Goal: Complete application form: Complete application form

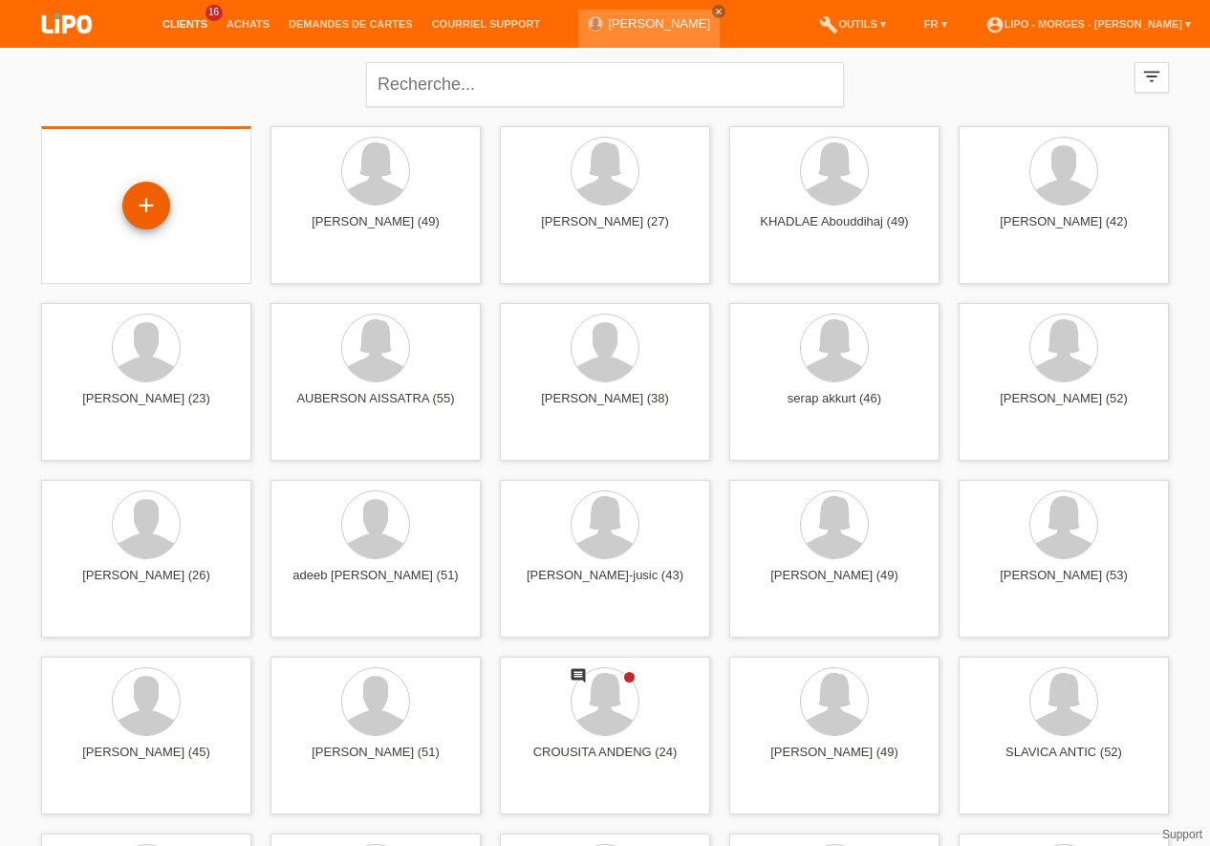
click at [155, 199] on div "+" at bounding box center [146, 206] width 48 height 48
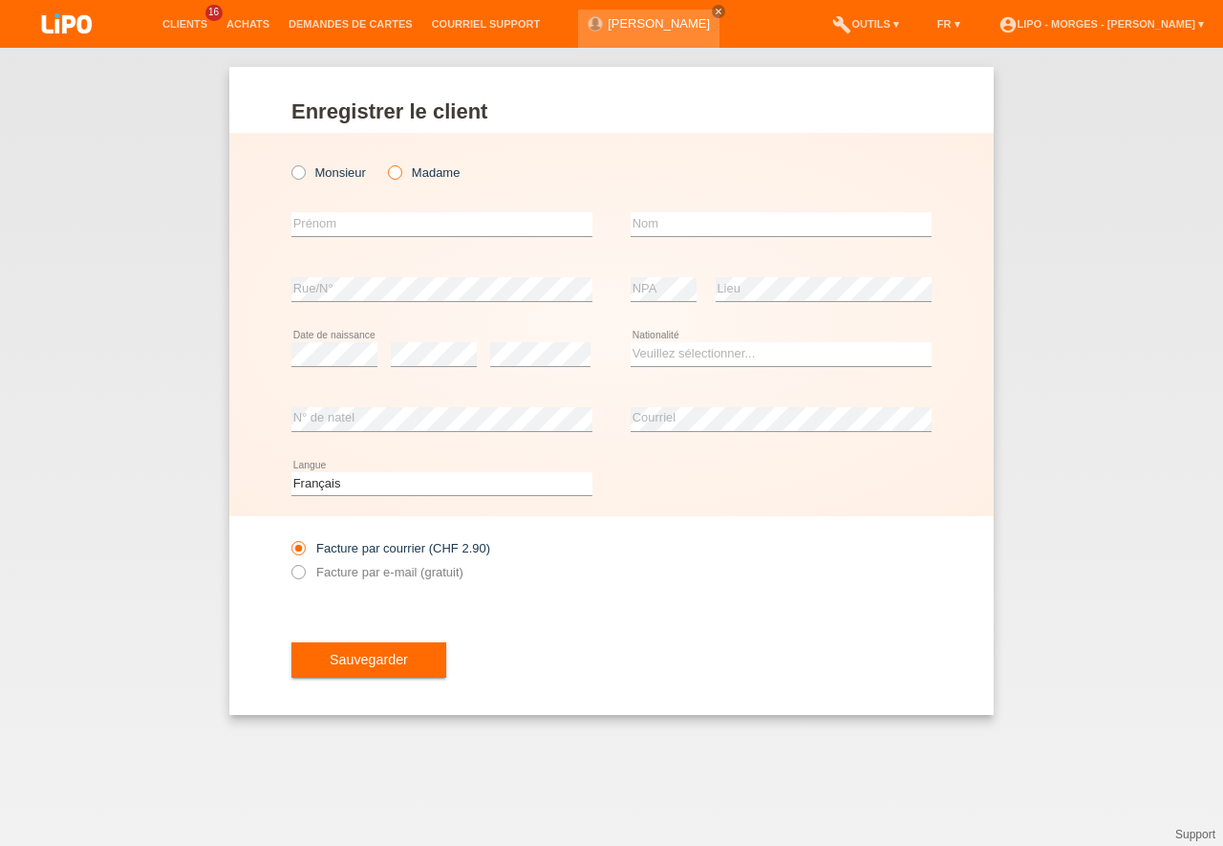
click at [385, 162] on icon at bounding box center [385, 162] width 0 height 0
click at [391, 175] on input "Madame" at bounding box center [394, 171] width 12 height 12
radio input "true"
click at [329, 235] on input "text" at bounding box center [441, 224] width 301 height 24
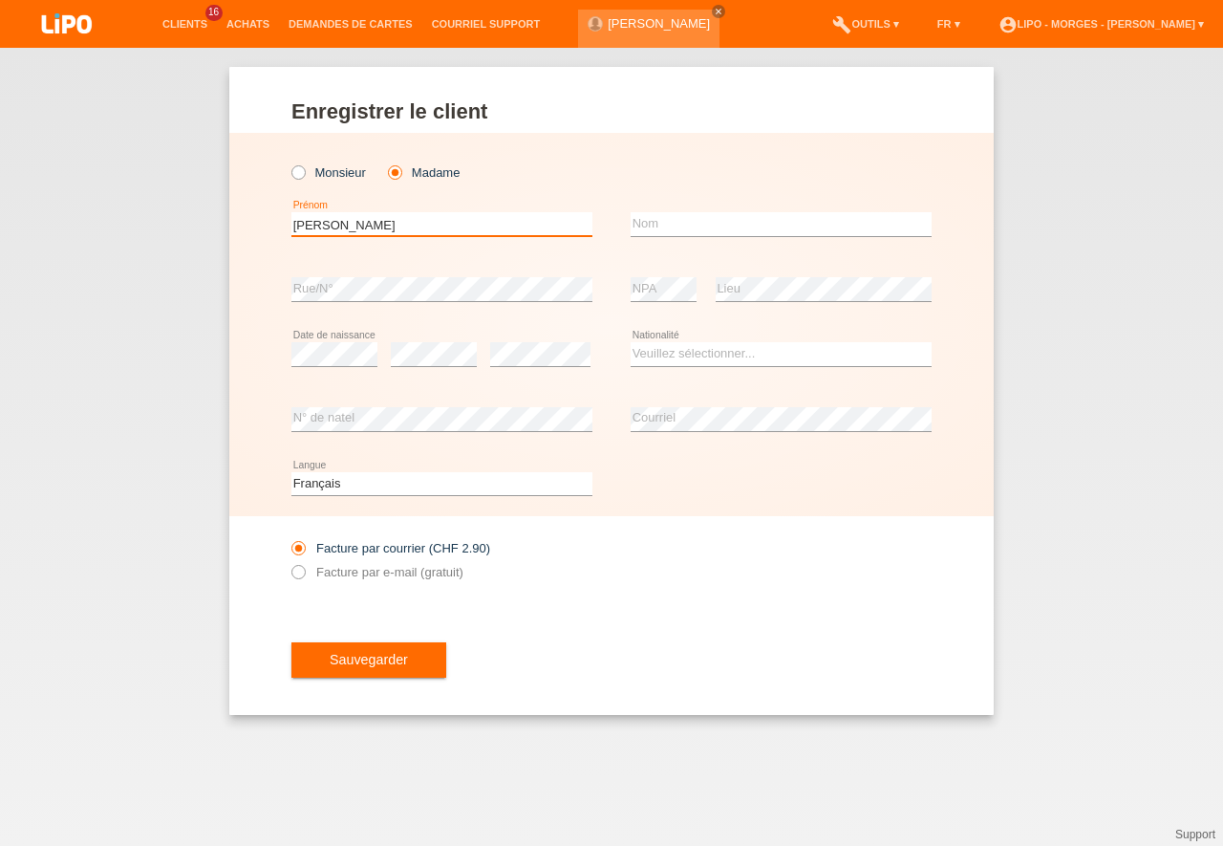
type input "[PERSON_NAME]"
click at [660, 214] on input "text" at bounding box center [781, 224] width 301 height 24
type input "[PERSON_NAME]"
click at [631, 342] on select "Veuillez sélectionner... Suisse Allemagne Autriche Liechtenstein ------------ A…" at bounding box center [781, 353] width 301 height 23
select select "EC"
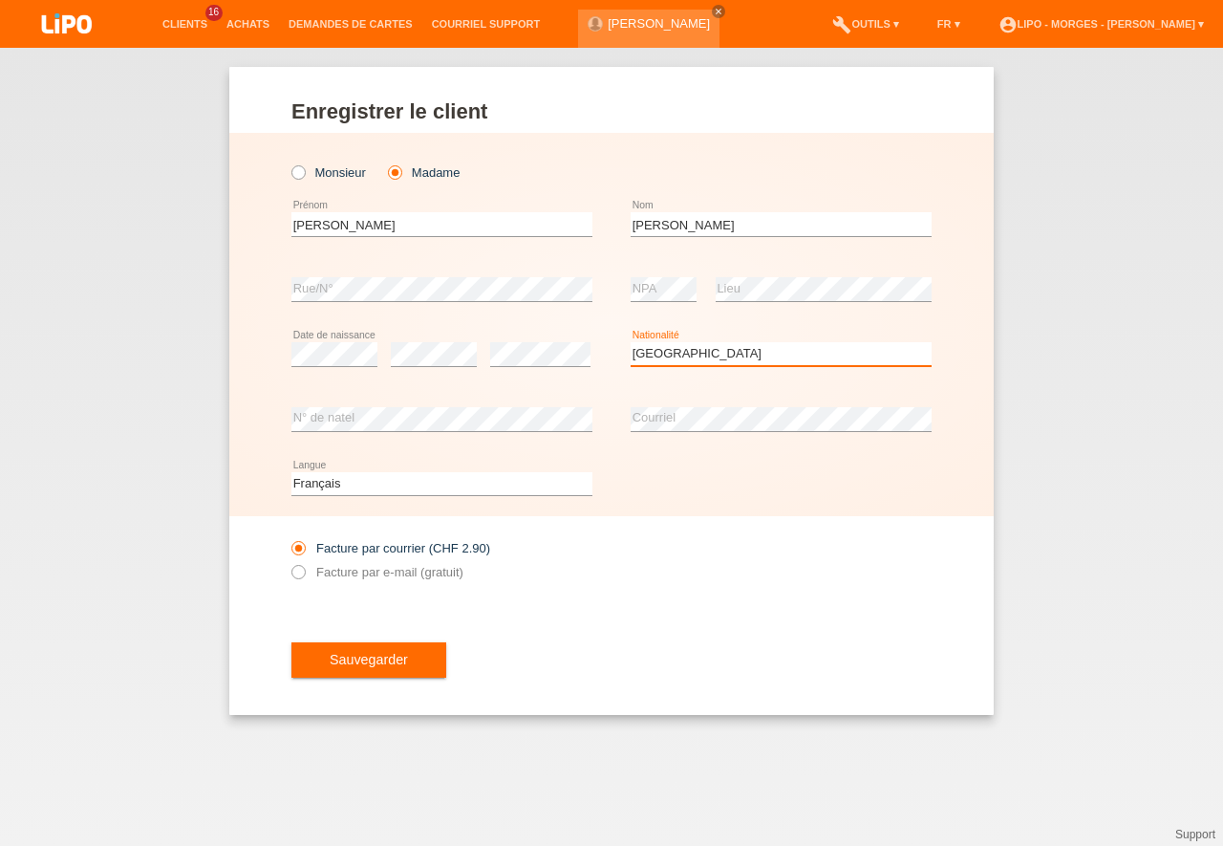
click at [0, 0] on option "Équateur" at bounding box center [0, 0] width 0 height 0
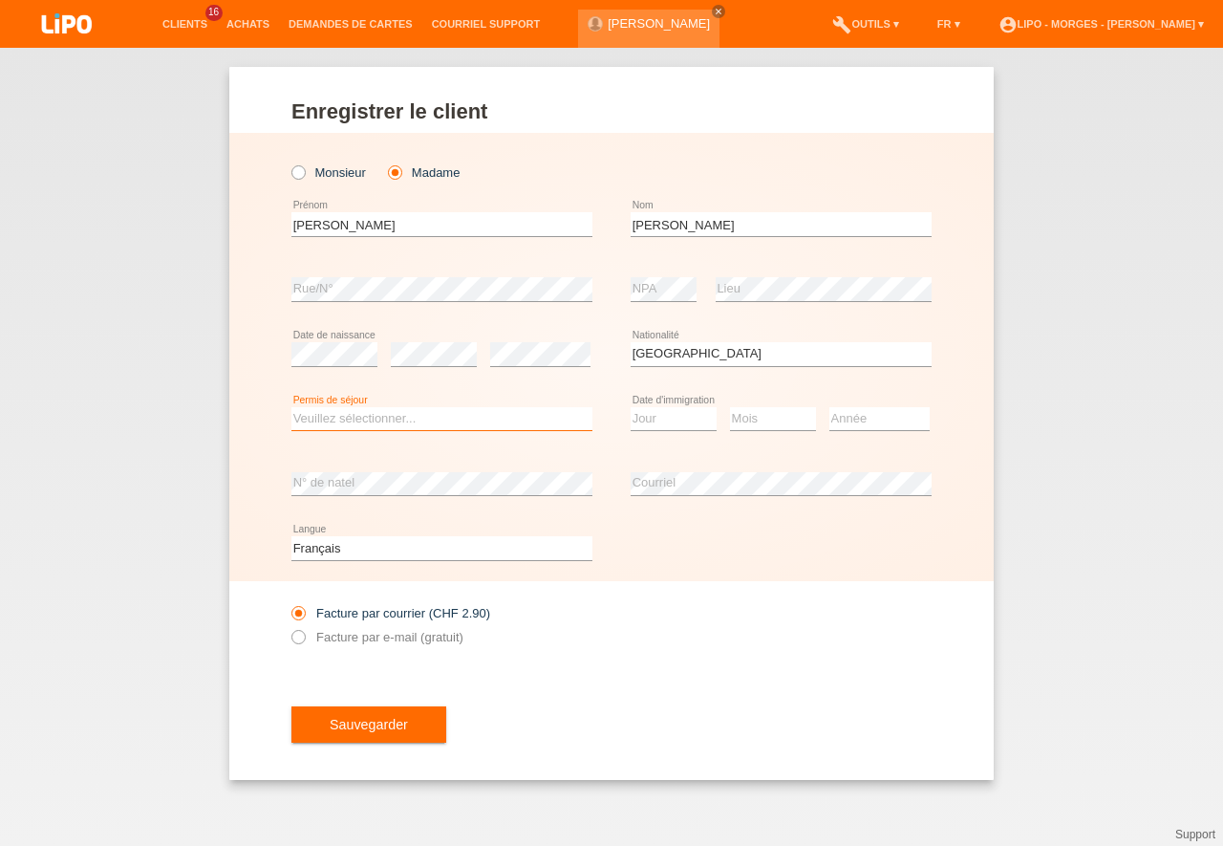
click at [291, 407] on select "Veuillez sélectionner... C B B - Statut de réfugié Autre" at bounding box center [441, 418] width 301 height 23
select select "B"
click at [0, 0] on option "B" at bounding box center [0, 0] width 0 height 0
click at [289, 627] on icon at bounding box center [289, 627] width 0 height 0
click at [300, 638] on input "Facture par e-mail (gratuit)" at bounding box center [297, 642] width 12 height 24
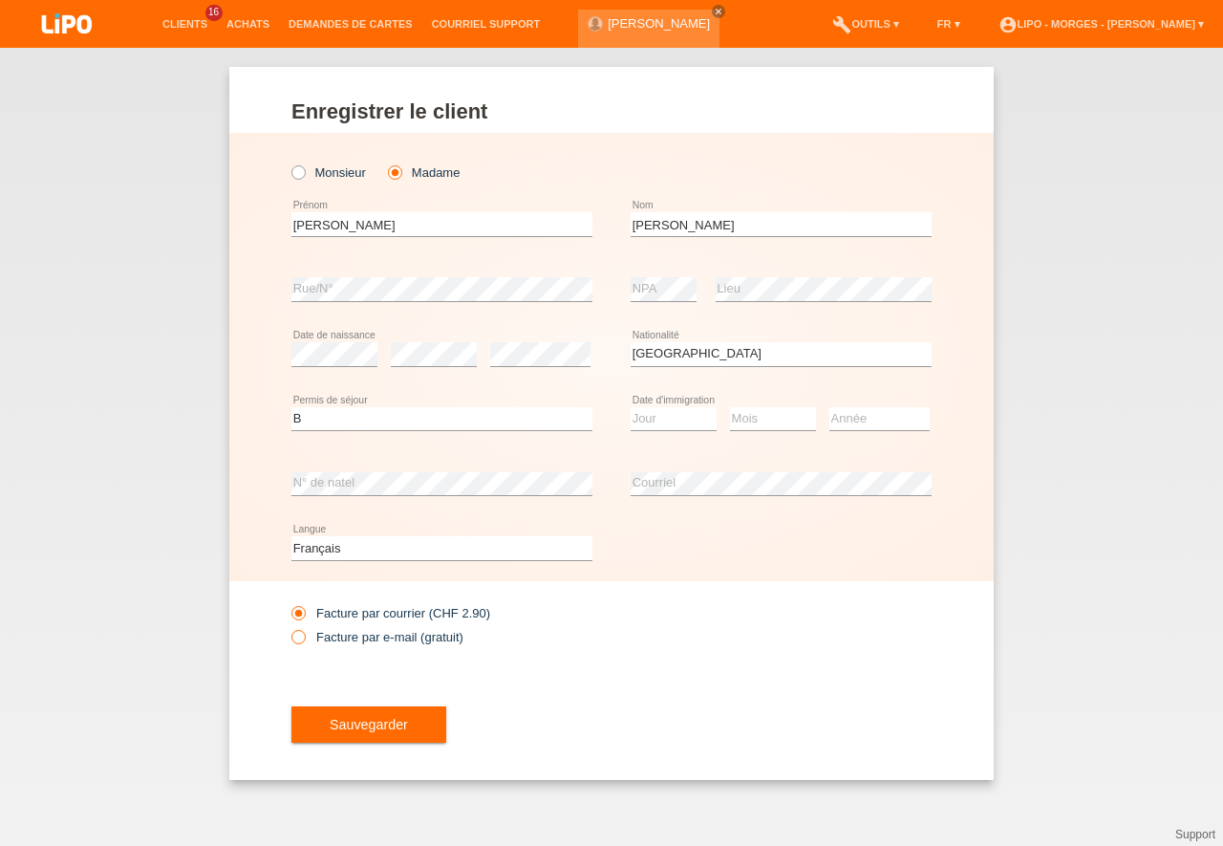
radio input "true"
click at [631, 407] on select "Jour 01 02 03 04 05 06 07 08 09 10 11" at bounding box center [674, 418] width 86 height 23
select select "22"
click at [0, 0] on option "22" at bounding box center [0, 0] width 0 height 0
click at [730, 407] on select "Mois 01 02 03 04 05 06 07 08 09 10 11" at bounding box center [773, 418] width 86 height 23
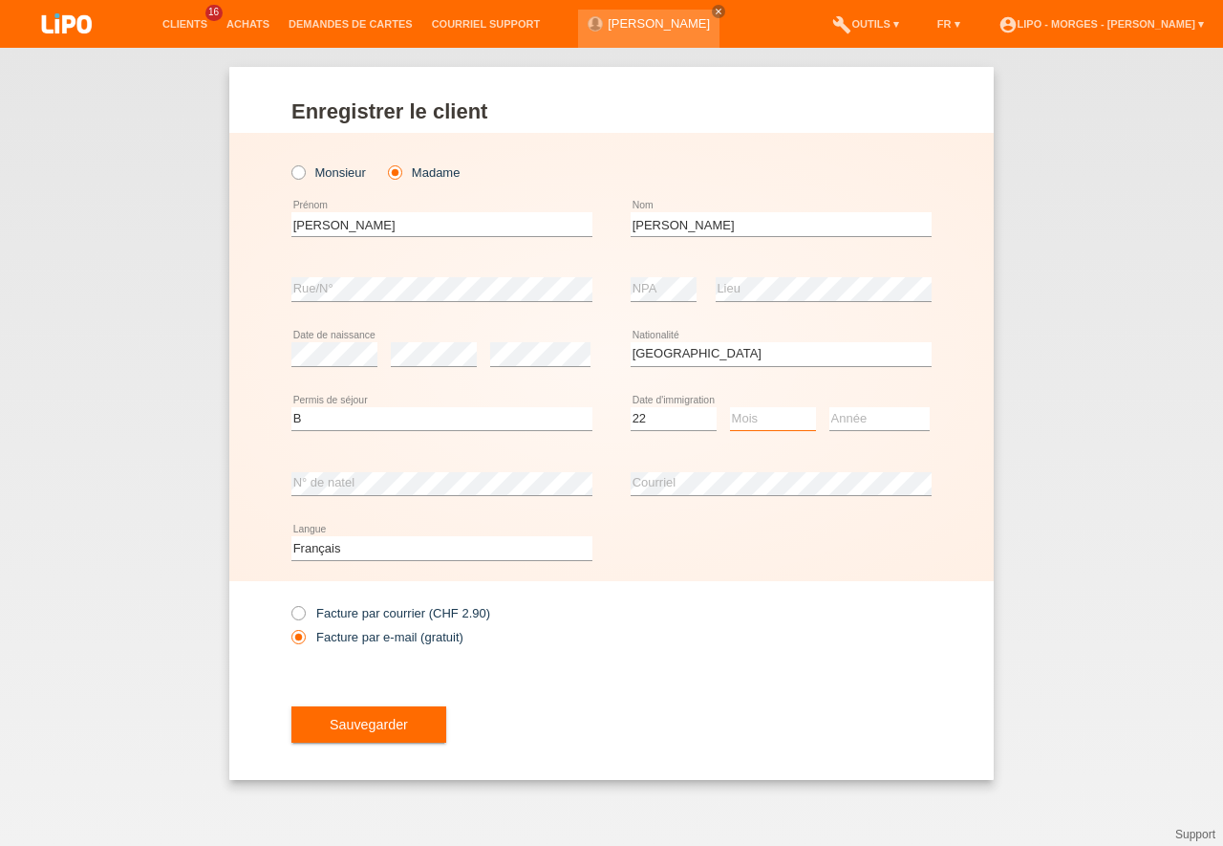
select select "11"
click at [0, 0] on option "11" at bounding box center [0, 0] width 0 height 0
click at [829, 407] on select "Année 2025 2024 2023 2022 2021 2020 2019 2018 2017 2016 2015 2014 2013 2012 201…" at bounding box center [879, 418] width 100 height 23
select select "2001"
click at [0, 0] on option "2001" at bounding box center [0, 0] width 0 height 0
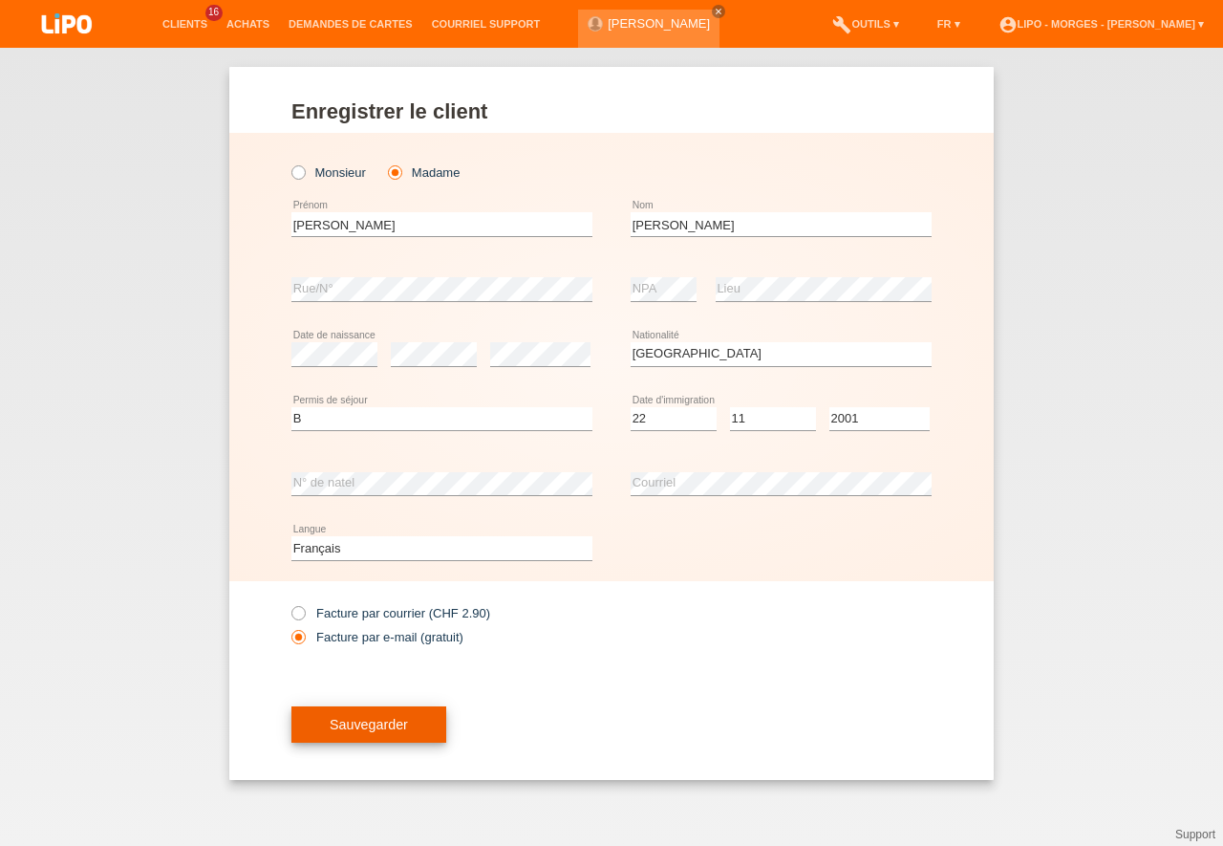
click at [383, 729] on span "Sauvegarder" at bounding box center [369, 724] width 78 height 15
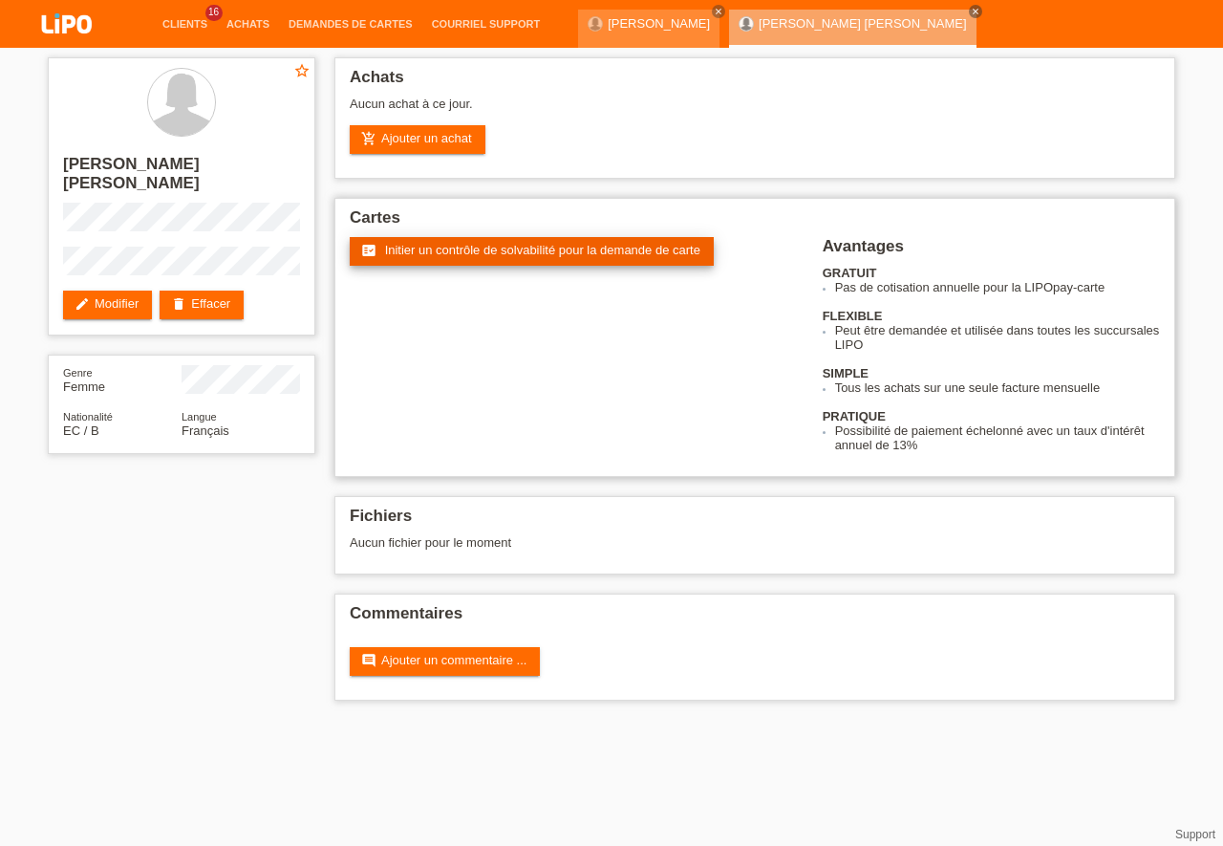
click at [489, 244] on span "Initier un contrôle de solvabilité pour la demande de carte" at bounding box center [542, 250] width 315 height 14
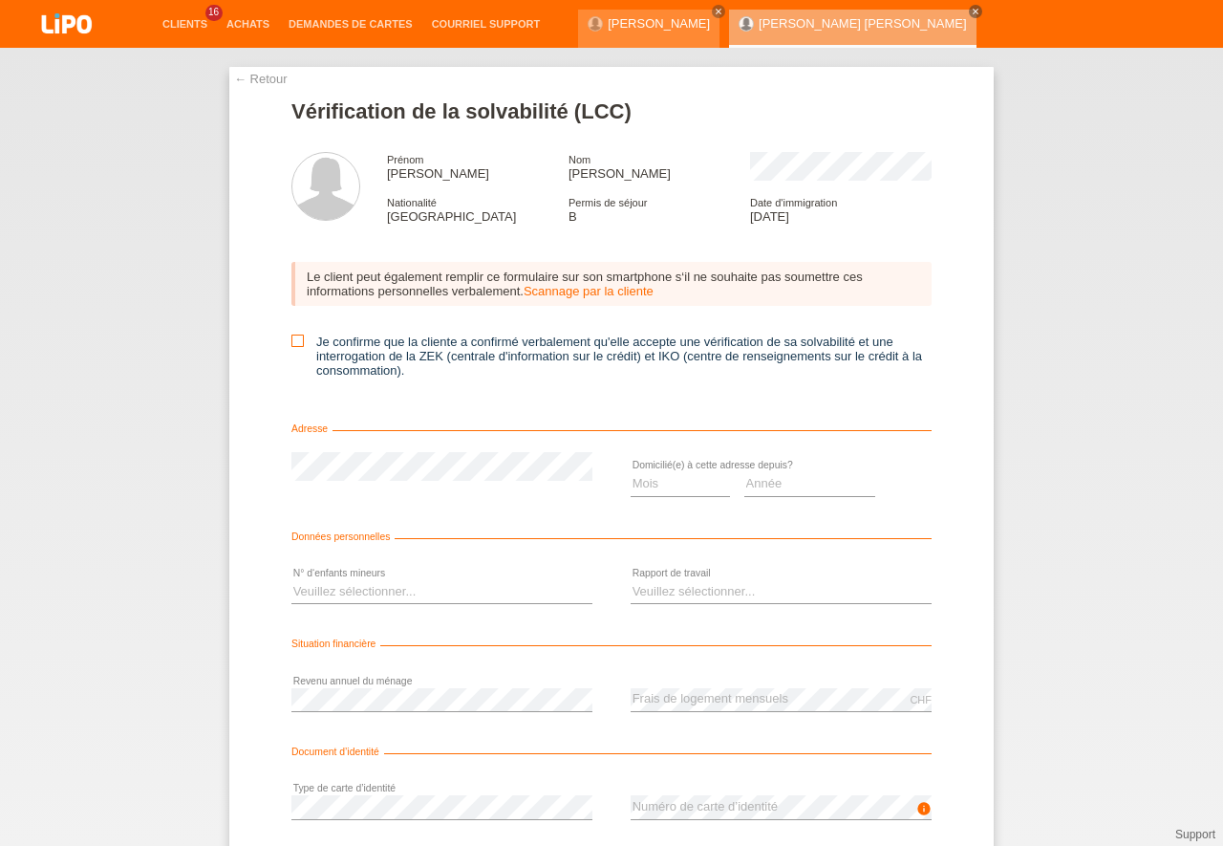
click at [291, 344] on icon at bounding box center [297, 340] width 12 height 12
click at [291, 344] on input "Je confirme que la cliente a confirmé verbalement qu'elle accepte une vérificat…" at bounding box center [297, 340] width 12 height 12
checkbox input "true"
click at [631, 472] on select "Mois 01 02 03 04 05 06 07 08 09 10" at bounding box center [680, 483] width 99 height 23
select select "06"
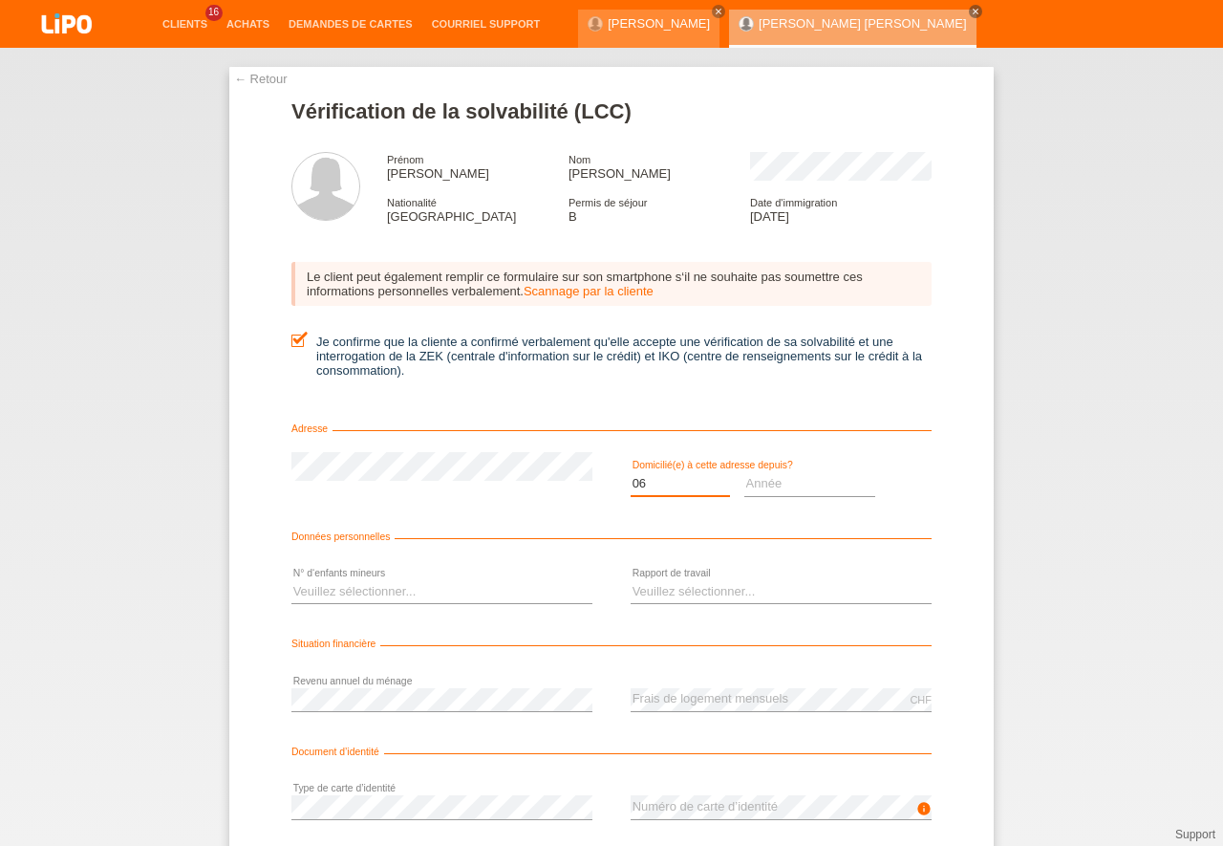
click at [0, 0] on option "06" at bounding box center [0, 0] width 0 height 0
click at [744, 472] on select "Année 2025 2024 2023 2022 2021 2020 2019 2018 2017 2016 2015 2014 2013 2012 201…" at bounding box center [810, 483] width 132 height 23
click at [0, 0] on option "2020" at bounding box center [0, 0] width 0 height 0
click at [291, 580] on select "Veuillez sélectionner... 0 1 2 3 4 5 6 7 8 9" at bounding box center [441, 591] width 301 height 23
click at [744, 472] on select "Année 2025 2024 2023 2022 2021 2020 2019 2018 2017 2016 2015 2014 2013 2012 201…" at bounding box center [810, 483] width 132 height 23
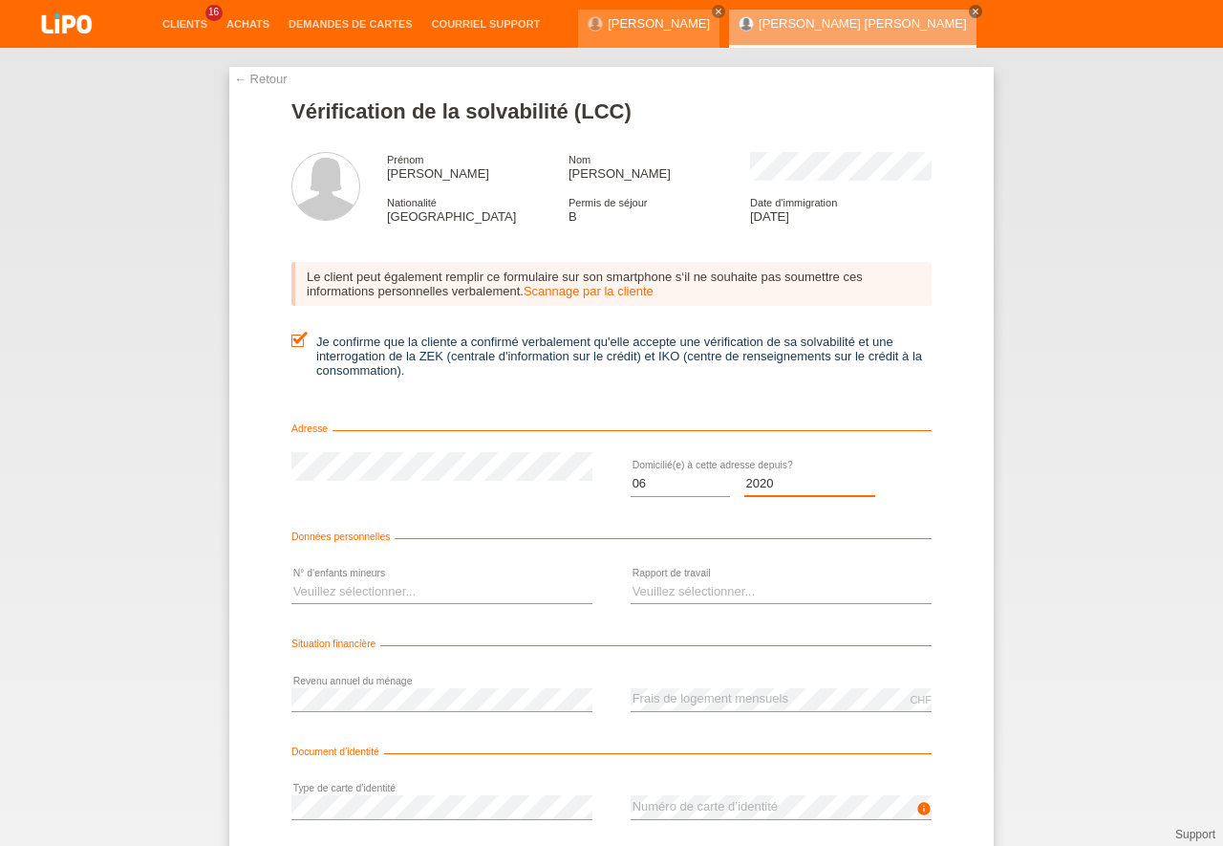
select select "2019"
click at [0, 0] on option "2019" at bounding box center [0, 0] width 0 height 0
click at [291, 580] on select "Veuillez sélectionner... 0 1 2 3 4 5 6 7 8 9" at bounding box center [441, 591] width 301 height 23
select select "1"
click at [0, 0] on option "1" at bounding box center [0, 0] width 0 height 0
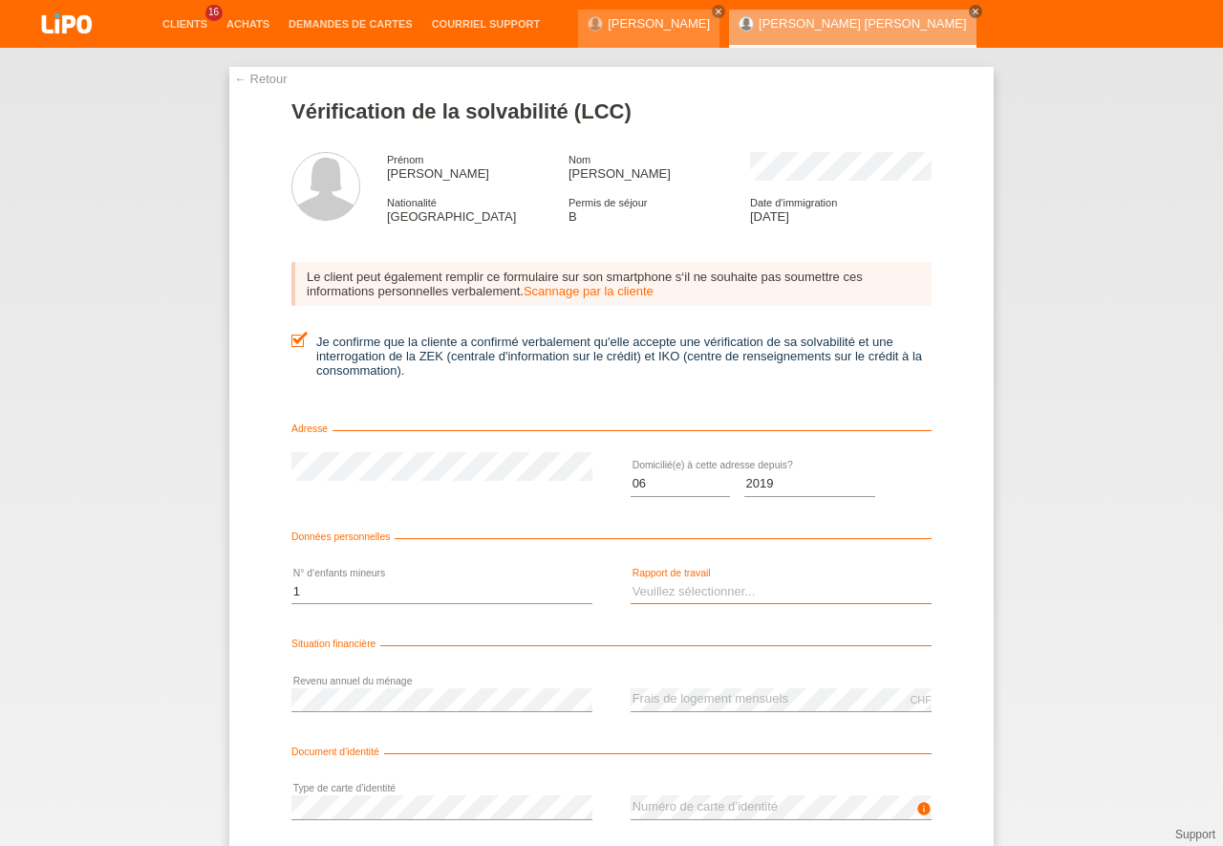
click at [631, 580] on select "Veuillez sélectionner... A durée indéterminée A durée déterminée Apprenti/étudi…" at bounding box center [781, 591] width 301 height 23
select select "UNLIMITED"
click at [0, 0] on option "A durée indéterminée" at bounding box center [0, 0] width 0 height 0
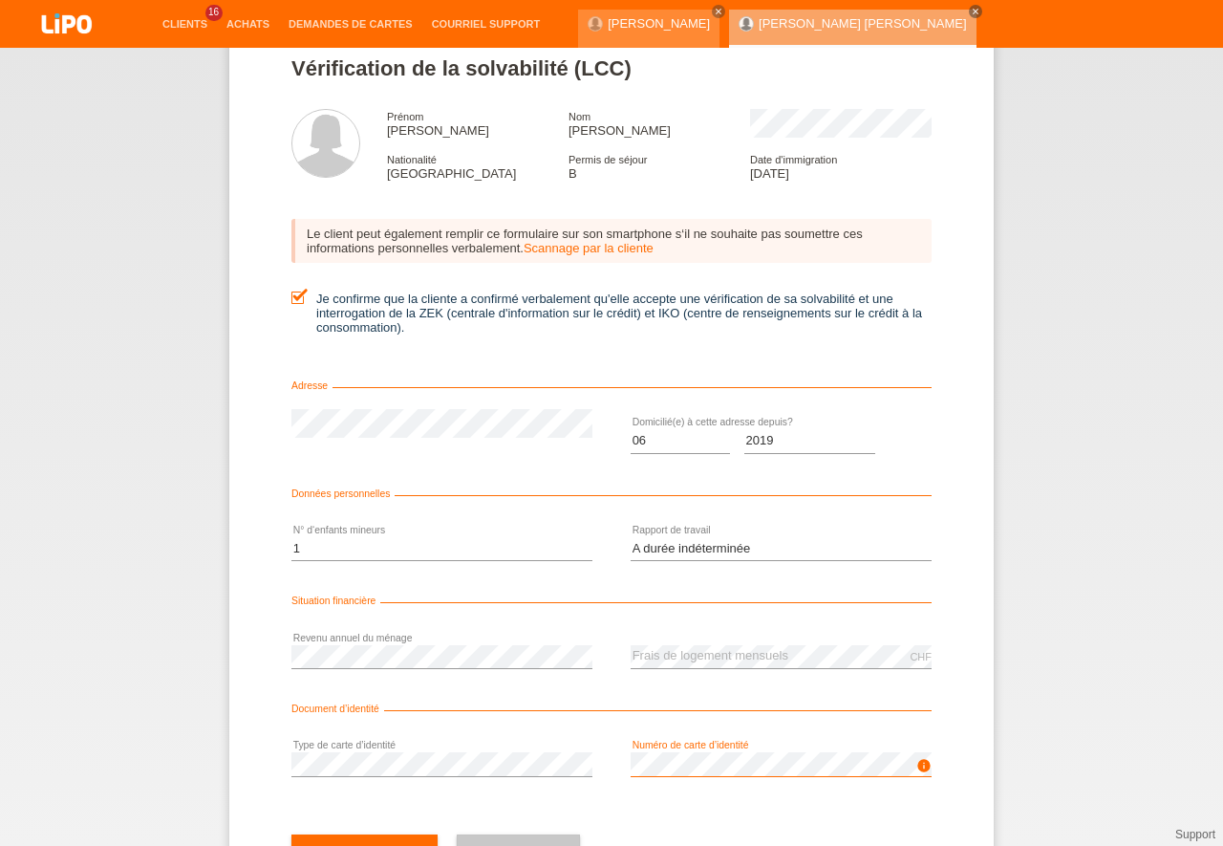
scroll to position [125, 0]
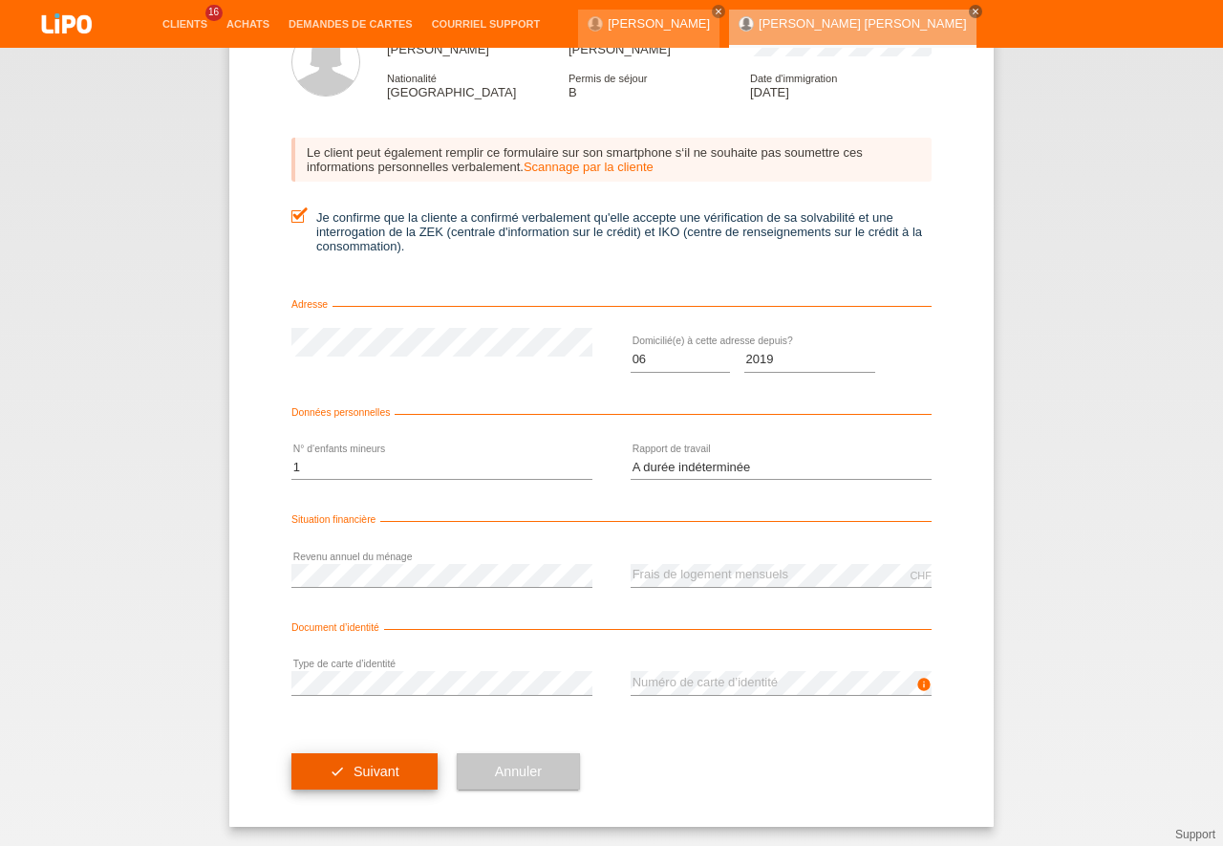
click at [399, 758] on button "check Suivant" at bounding box center [364, 771] width 146 height 36
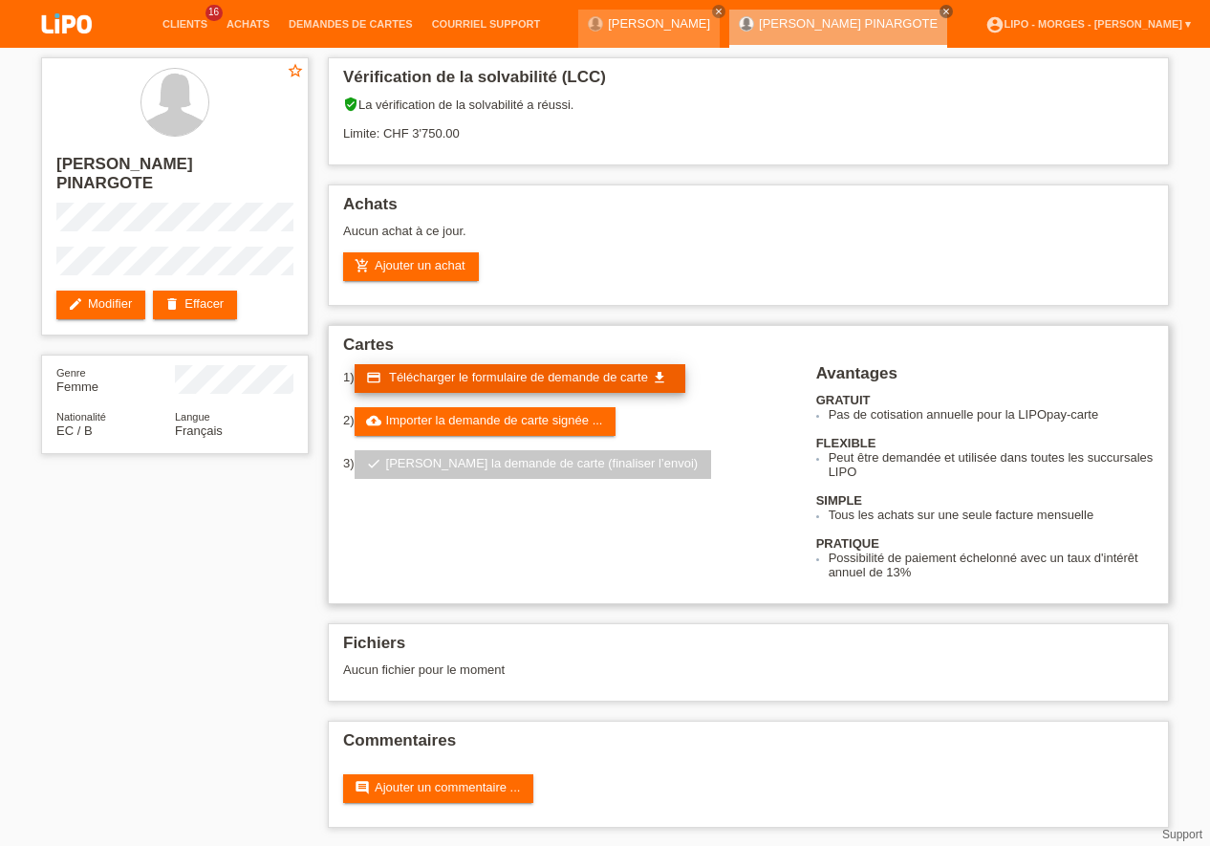
click at [521, 387] on link "credit_card Télécharger le formulaire de demande de carte get_app" at bounding box center [520, 378] width 331 height 29
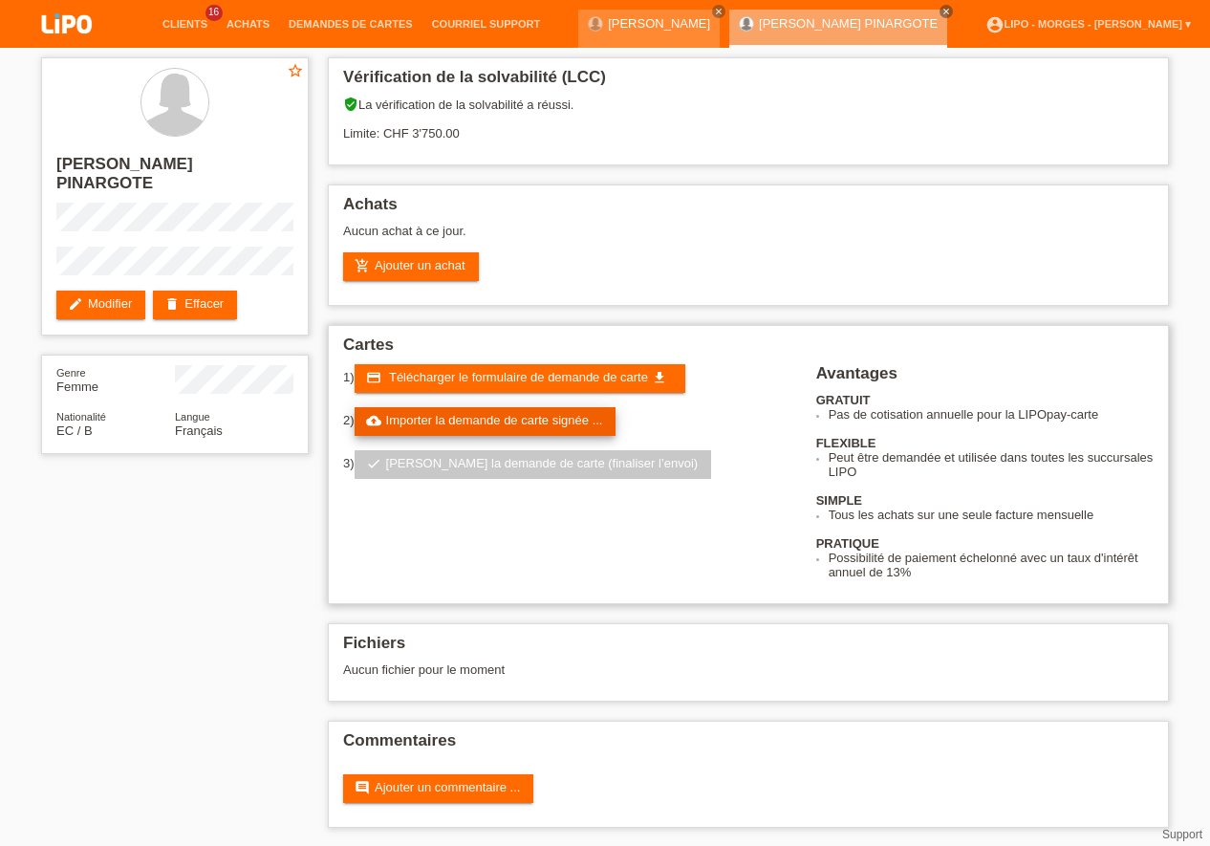
click at [546, 415] on link "cloud_upload Importer la demande de carte signée ..." at bounding box center [486, 421] width 262 height 29
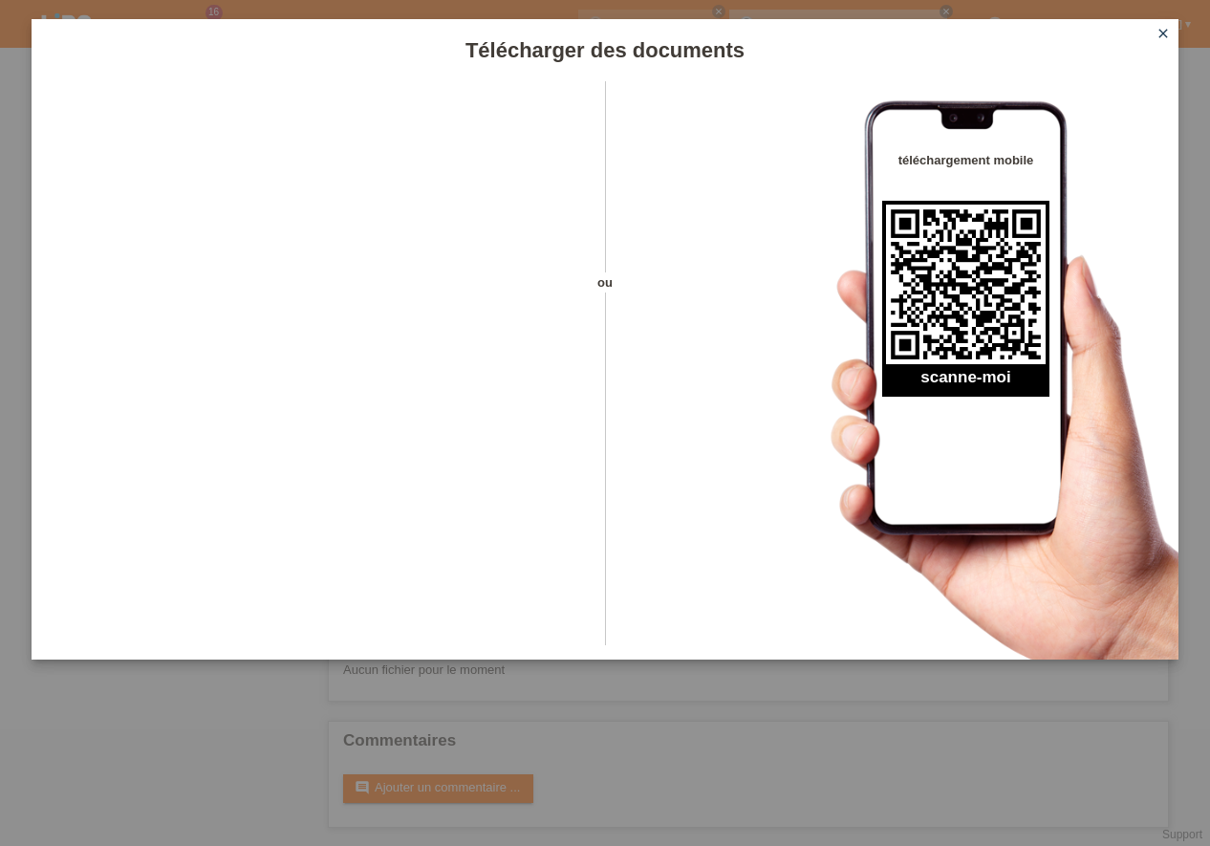
click at [1165, 31] on icon "close" at bounding box center [1162, 33] width 15 height 15
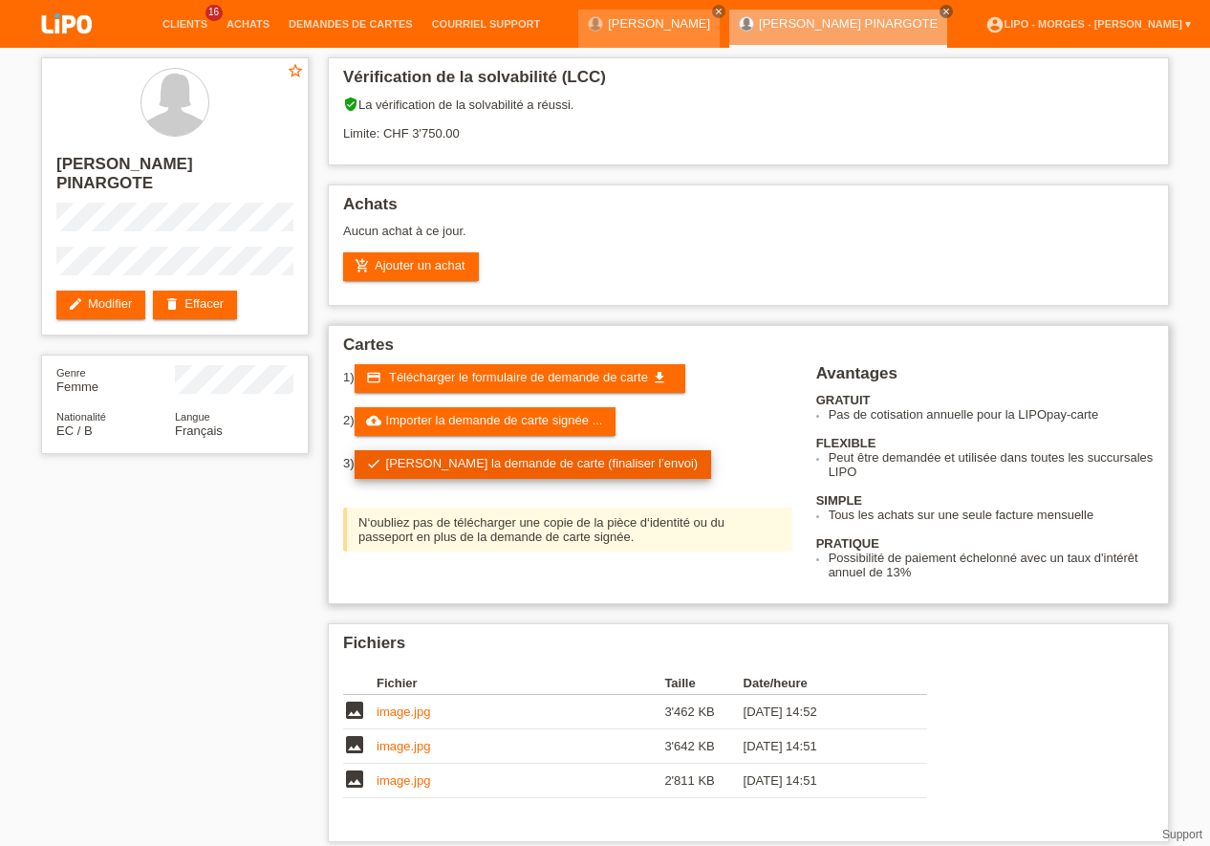
click at [415, 463] on link "check Soumettre la demande de carte (finaliser l’envoi)" at bounding box center [533, 464] width 357 height 29
